Goal: Find contact information: Obtain details needed to contact an individual or organization

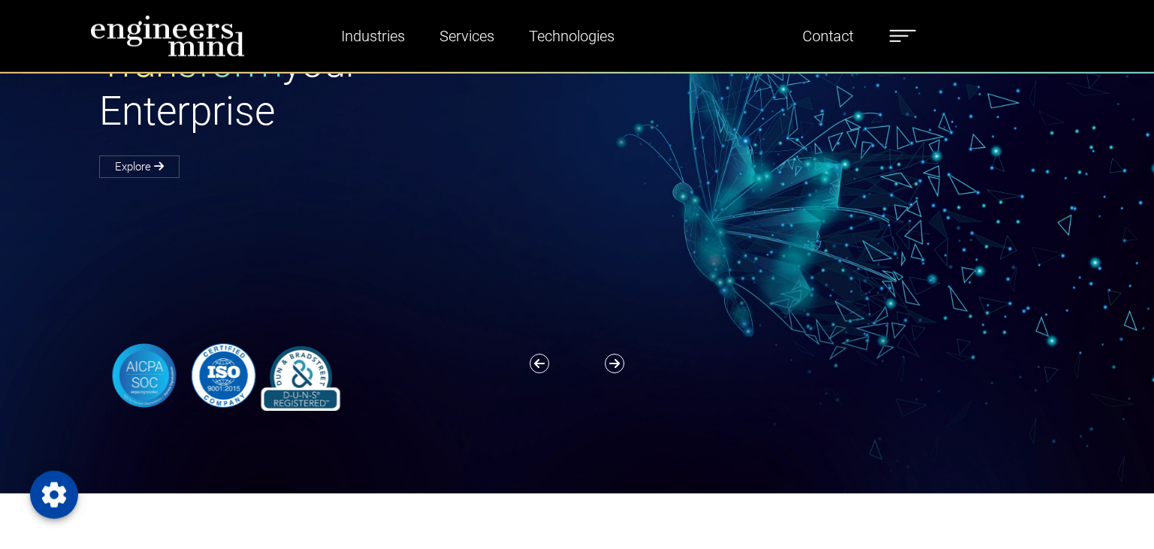
scroll to position [177, 0]
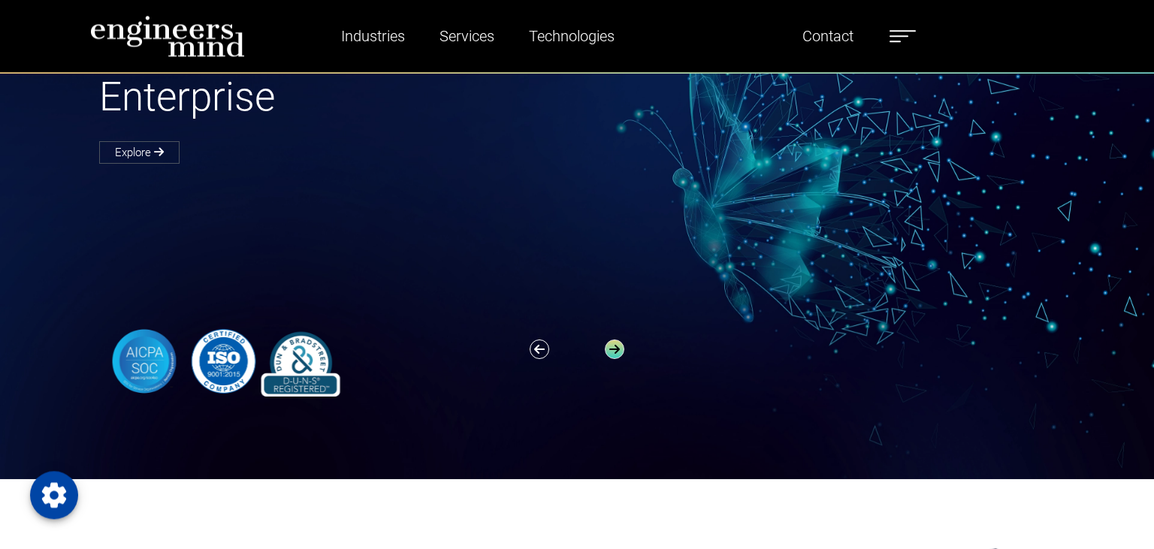
click at [621, 349] on icon "button" at bounding box center [615, 350] width 20 height 20
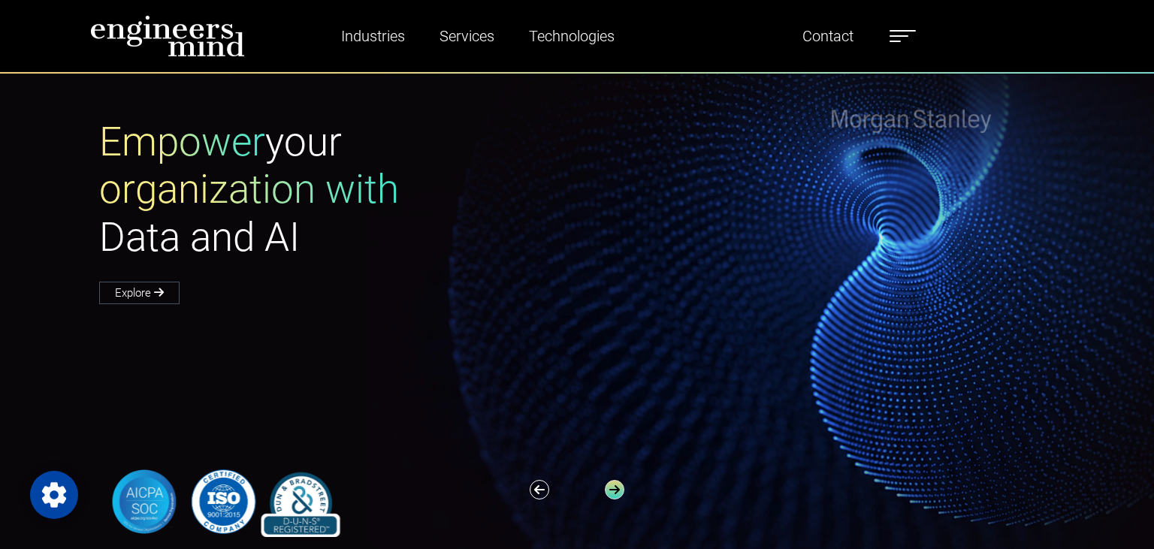
scroll to position [24, 0]
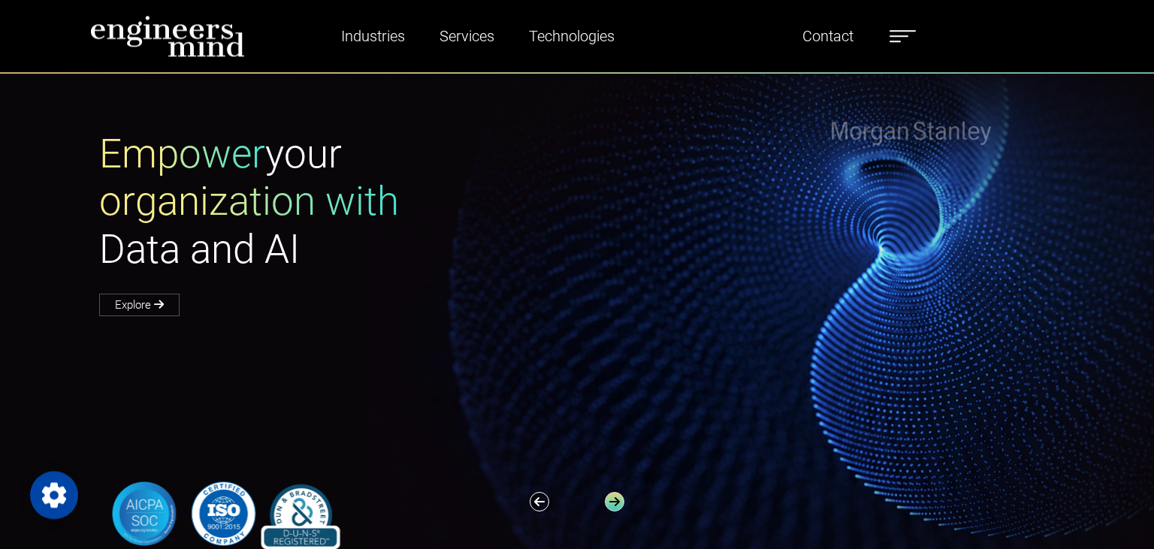
click at [616, 502] on icon "button" at bounding box center [615, 502] width 20 height 20
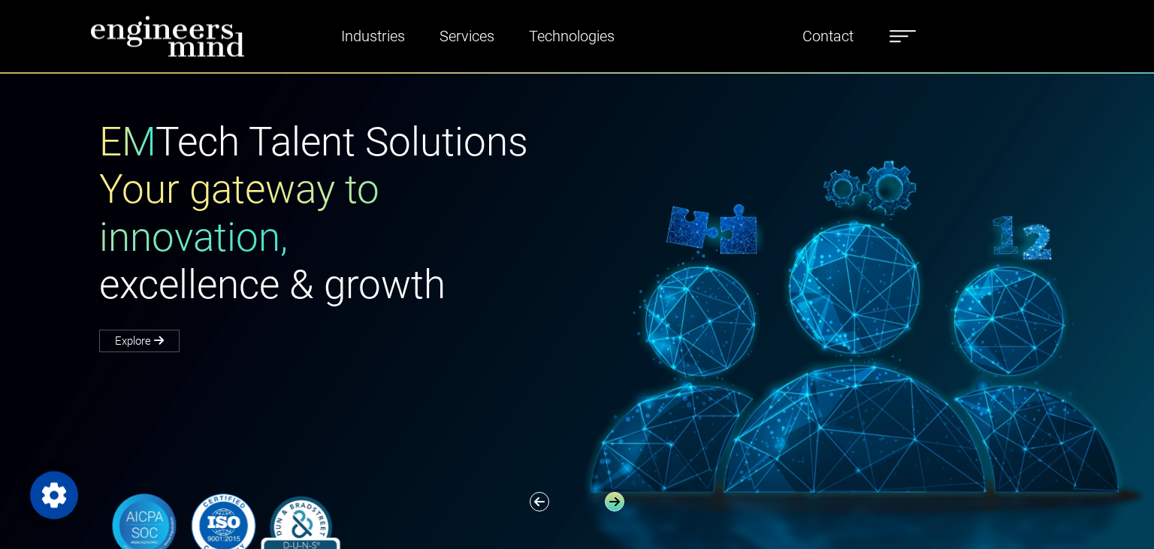
click at [616, 502] on icon "button" at bounding box center [615, 502] width 20 height 20
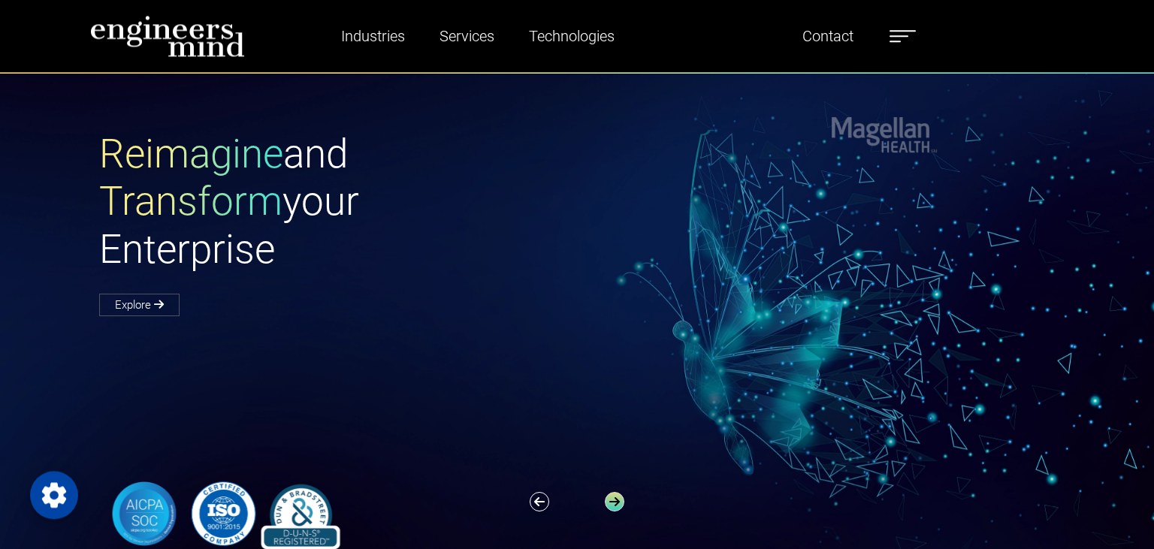
click at [616, 502] on icon "button" at bounding box center [615, 502] width 20 height 20
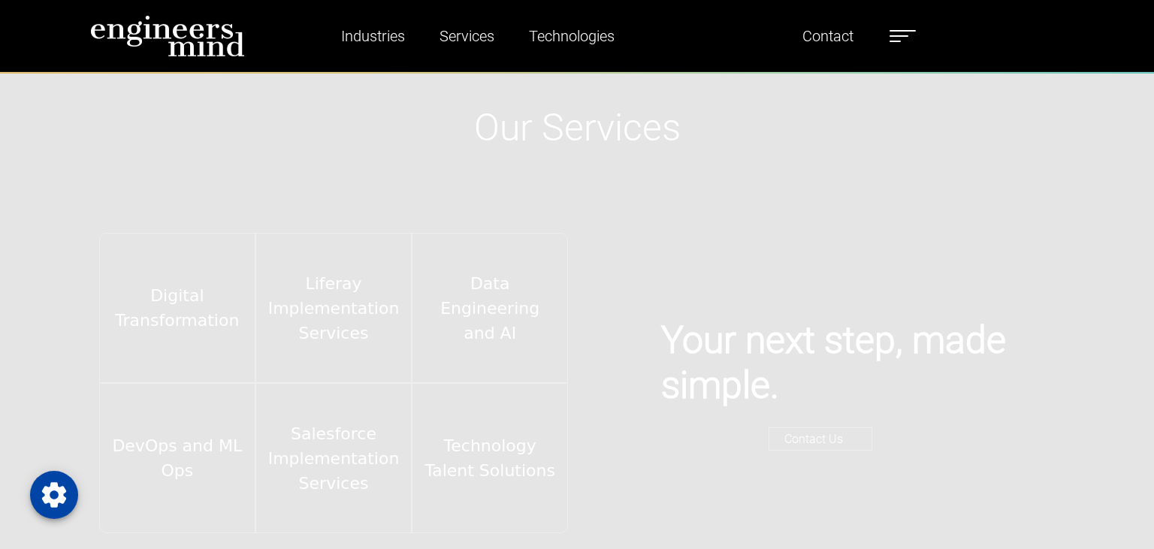
scroll to position [2260, 0]
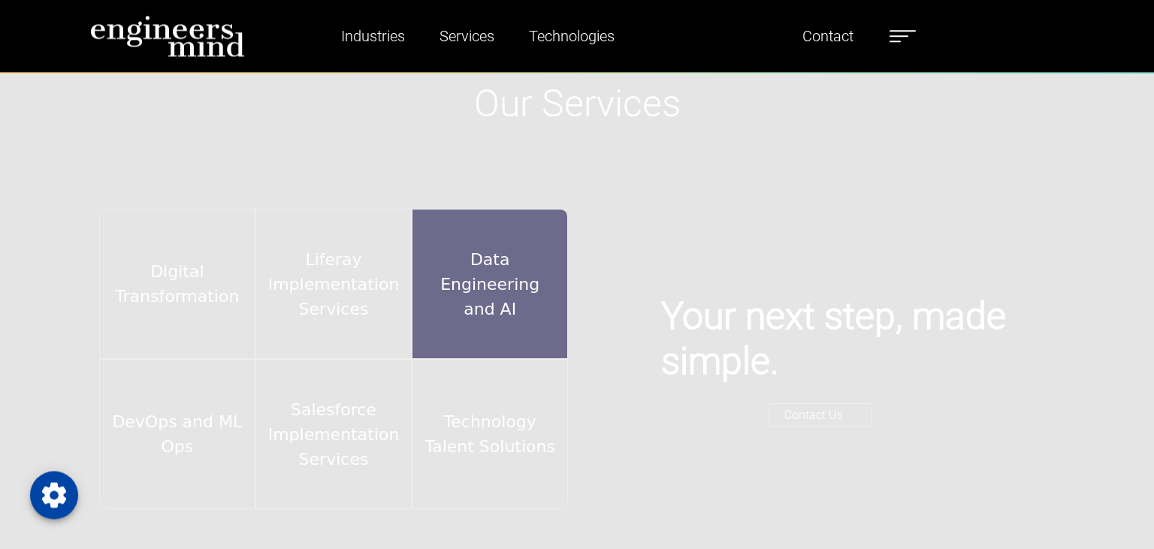
click at [473, 304] on div "Data Engineering and AI" at bounding box center [490, 284] width 156 height 150
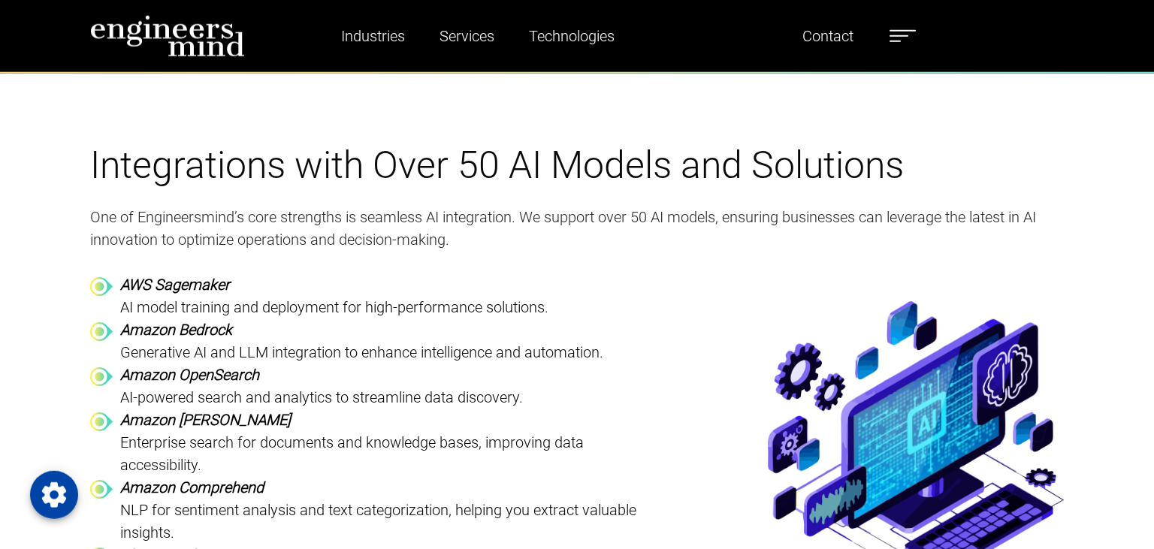
scroll to position [4444, 0]
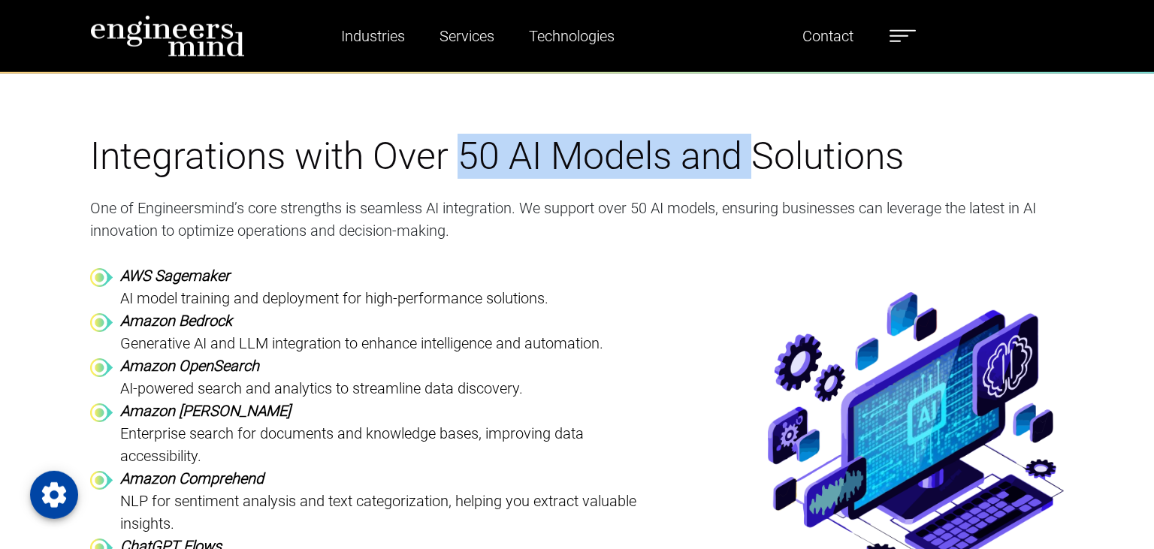
drag, startPoint x: 461, startPoint y: 98, endPoint x: 753, endPoint y: 94, distance: 292.3
click at [753, 135] on span "Integrations with Over 50 AI Models and Solutions" at bounding box center [497, 157] width 814 height 44
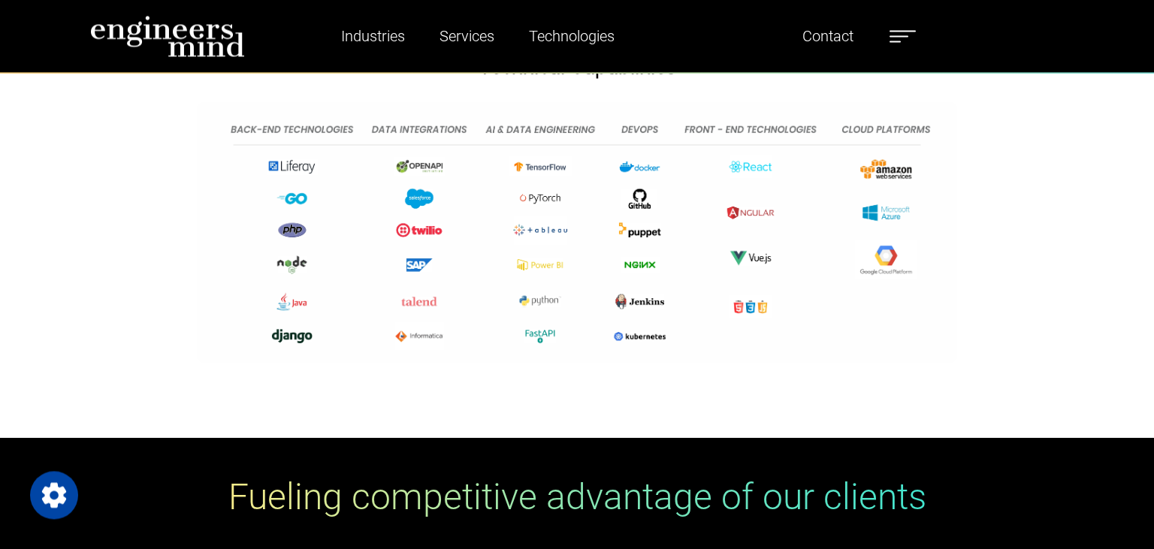
scroll to position [6513, 0]
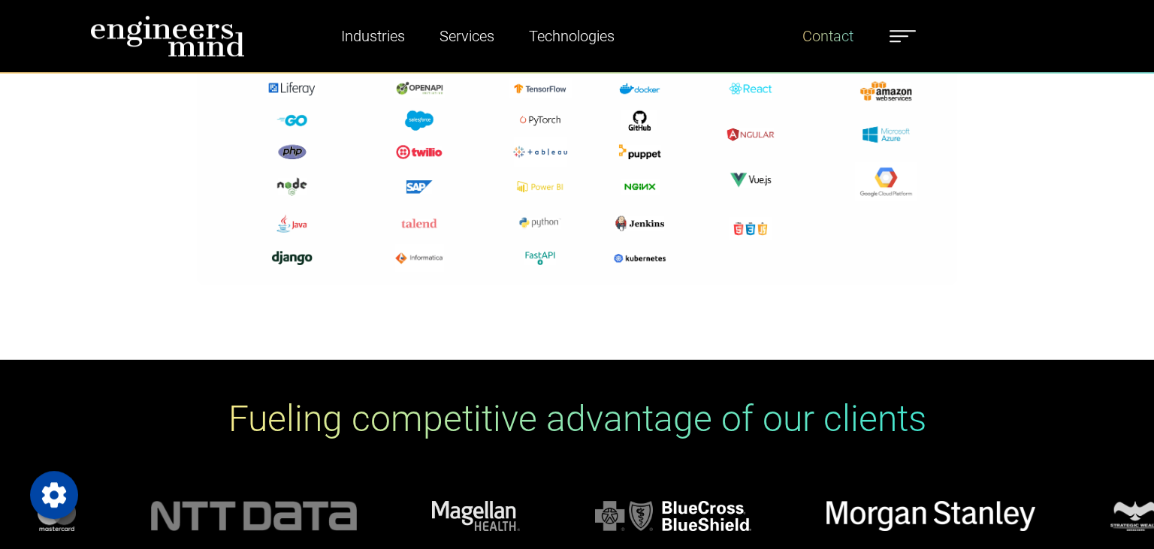
click at [826, 30] on link "Contact" at bounding box center [828, 36] width 63 height 35
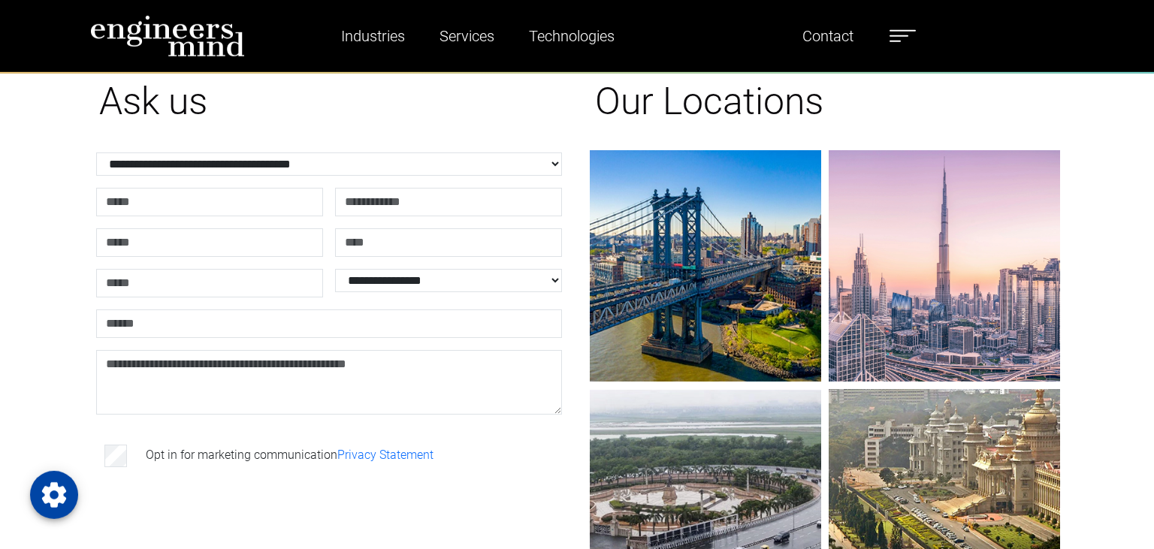
scroll to position [57, 0]
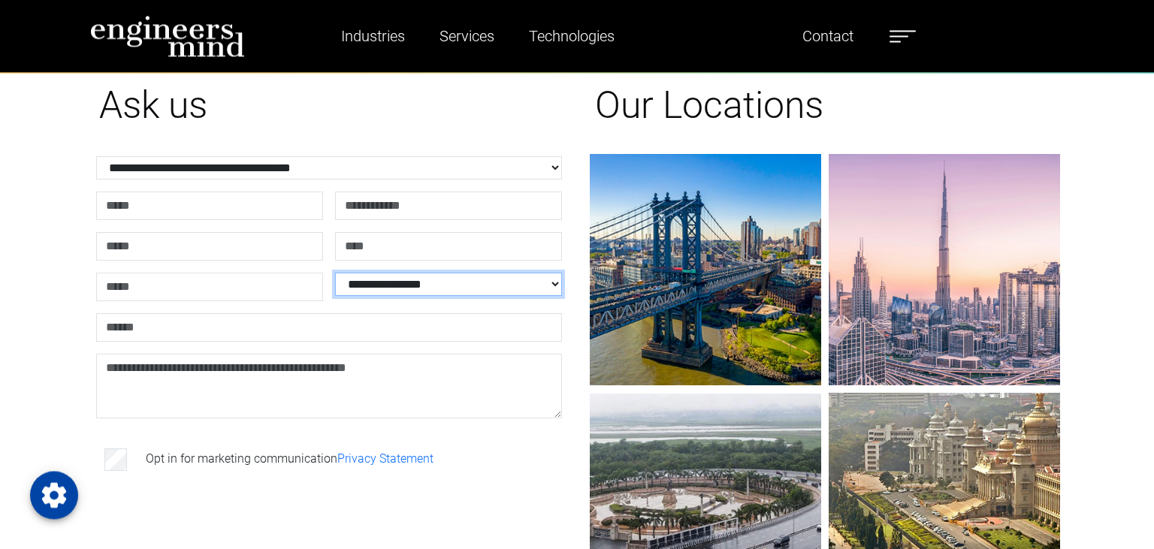
click at [335, 273] on select "**********" at bounding box center [448, 284] width 227 height 23
select select "*****"
click option "*****" at bounding box center [0, 0] width 0 height 0
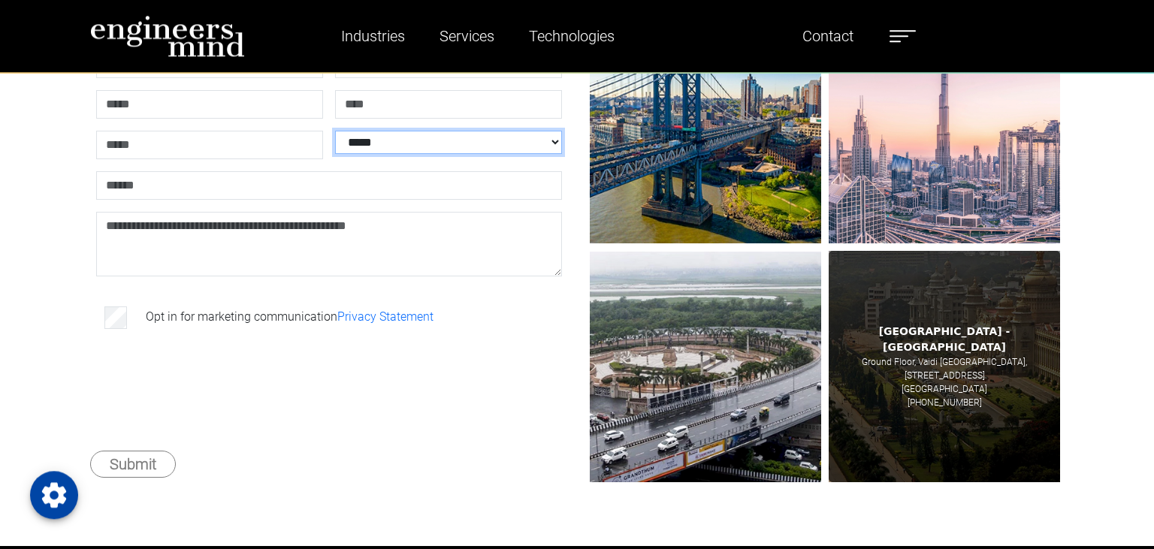
scroll to position [144, 0]
